Goal: Navigation & Orientation: Find specific page/section

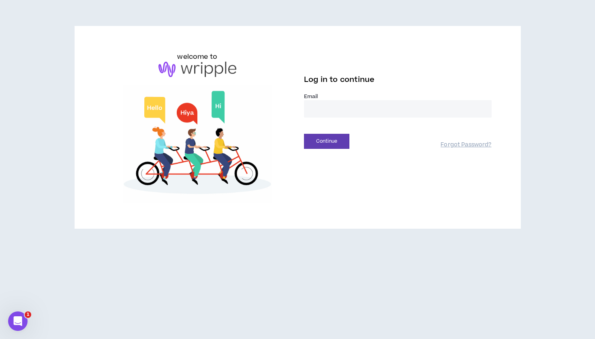
click at [339, 111] on input "email" at bounding box center [398, 108] width 188 height 17
type input "**********"
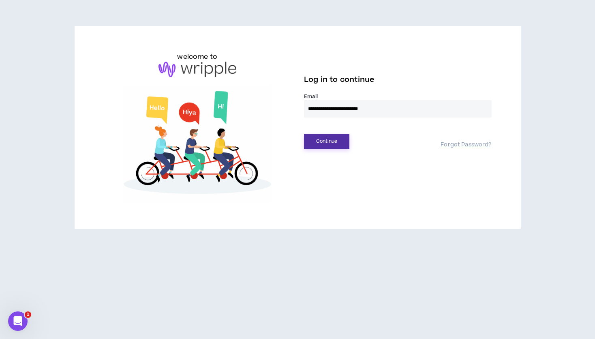
click at [329, 139] on button "Continue" at bounding box center [326, 141] width 45 height 15
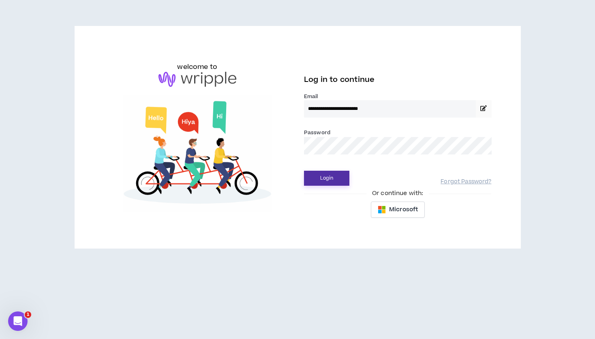
click at [331, 172] on button "Login" at bounding box center [326, 178] width 45 height 15
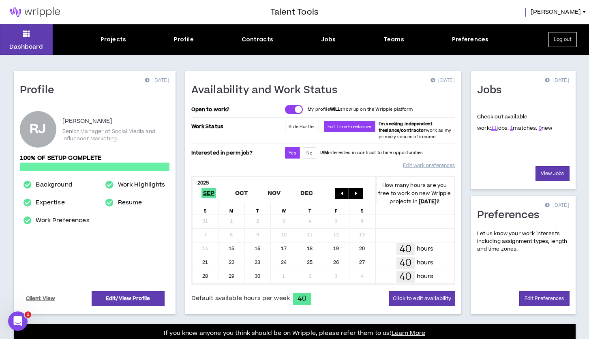
click at [119, 40] on div "Projects" at bounding box center [113, 39] width 26 height 9
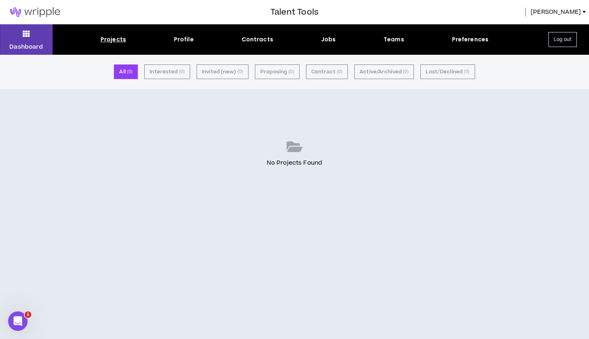
click at [48, 8] on img at bounding box center [35, 12] width 70 height 10
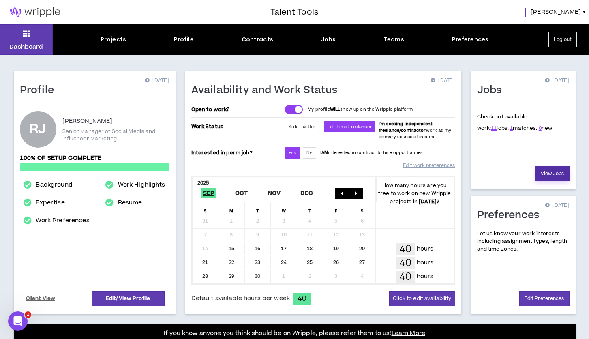
click at [550, 171] on link "View Jobs" at bounding box center [552, 173] width 34 height 15
